Goal: Information Seeking & Learning: Learn about a topic

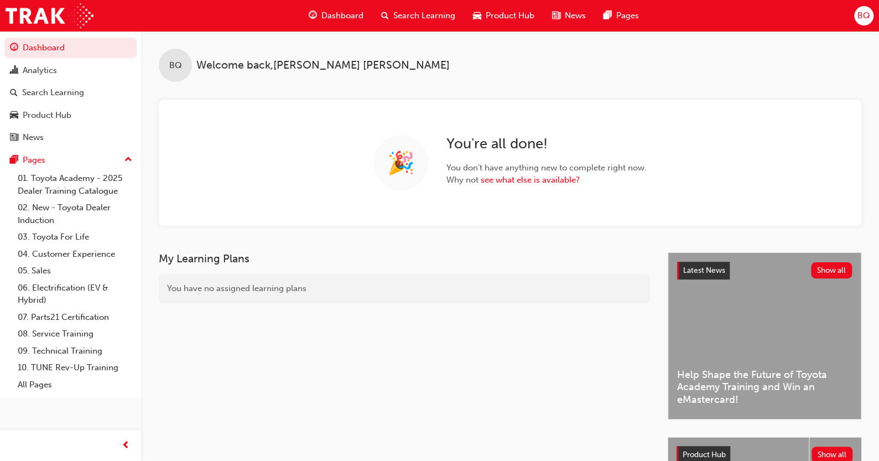
click at [440, 17] on span "Search Learning" at bounding box center [424, 15] width 62 height 13
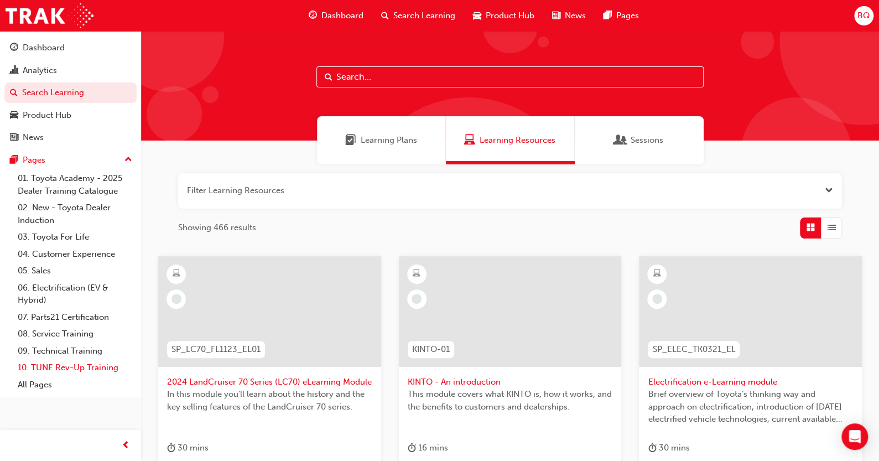
click at [67, 367] on link "10. TUNE Rev-Up Training" at bounding box center [74, 367] width 123 height 17
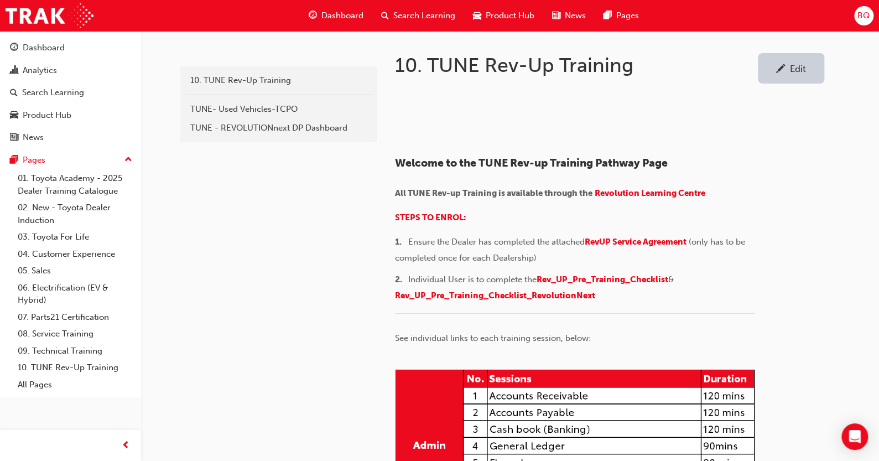
click at [323, 20] on span "Dashboard" at bounding box center [342, 15] width 42 height 13
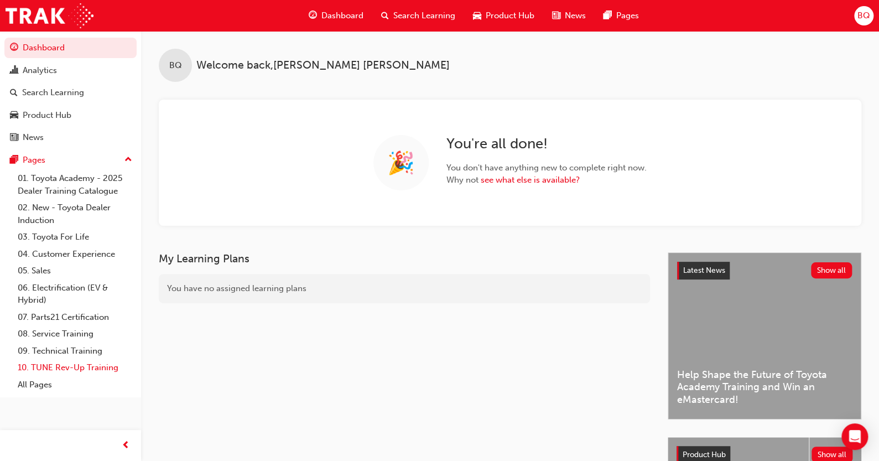
click at [70, 373] on link "10. TUNE Rev-Up Training" at bounding box center [74, 367] width 123 height 17
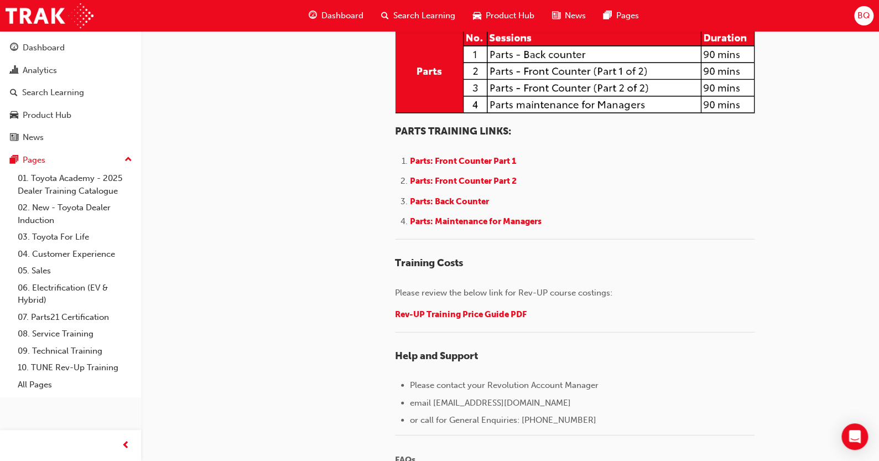
scroll to position [1430, 0]
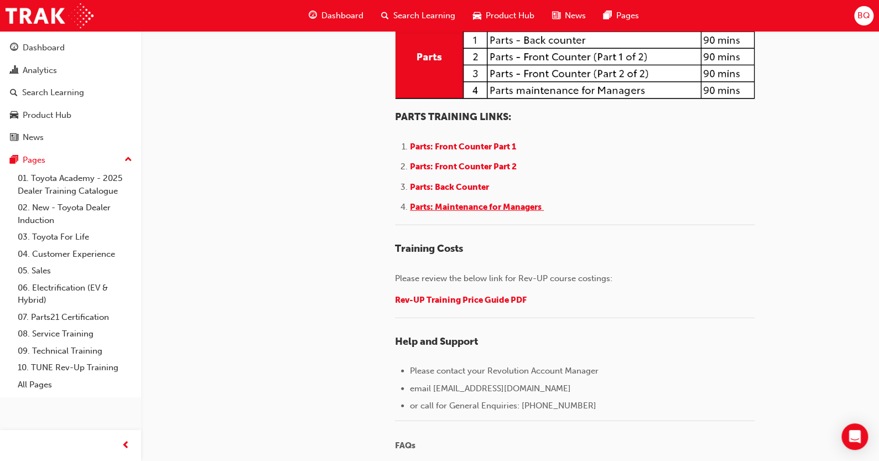
click at [472, 212] on span "Parts: Maintenance for Managers" at bounding box center [476, 207] width 132 height 10
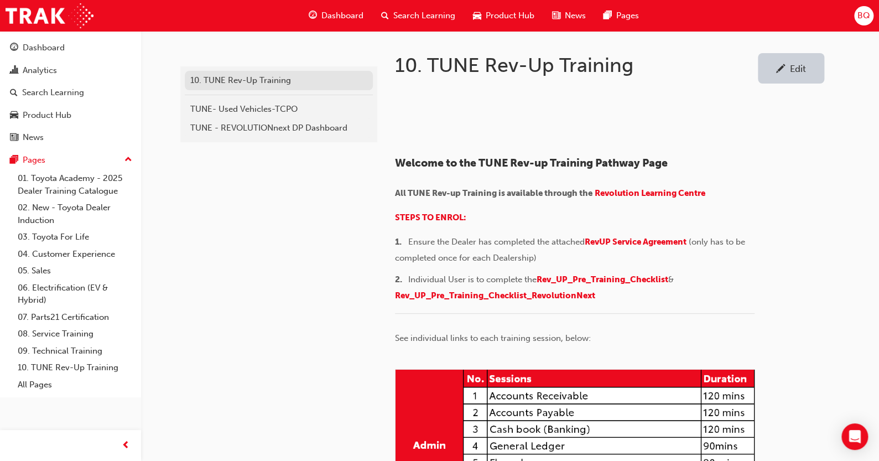
click at [253, 79] on div "10. TUNE Rev-Up Training" at bounding box center [278, 80] width 177 height 13
click at [658, 198] on span "Revolution Learning Centre" at bounding box center [649, 193] width 111 height 10
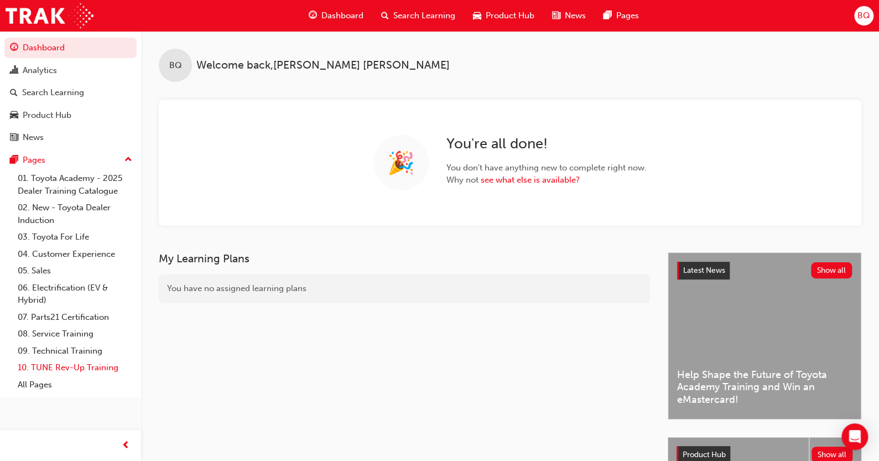
click at [55, 368] on link "10. TUNE Rev-Up Training" at bounding box center [74, 367] width 123 height 17
